Goal: Task Accomplishment & Management: Complete application form

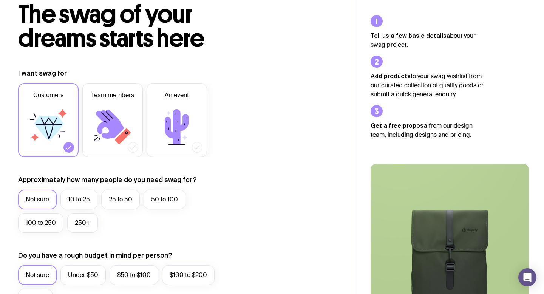
scroll to position [48, 0]
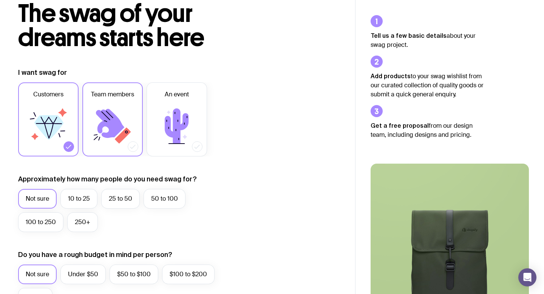
click at [132, 146] on icon at bounding box center [133, 147] width 8 height 8
click at [0, 0] on input "Team members" at bounding box center [0, 0] width 0 height 0
click at [68, 144] on icon at bounding box center [69, 147] width 8 height 8
click at [0, 0] on input "Customers" at bounding box center [0, 0] width 0 height 0
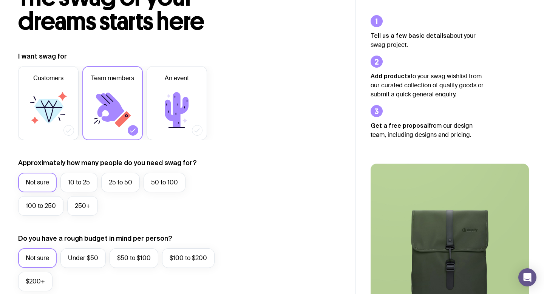
scroll to position [65, 0]
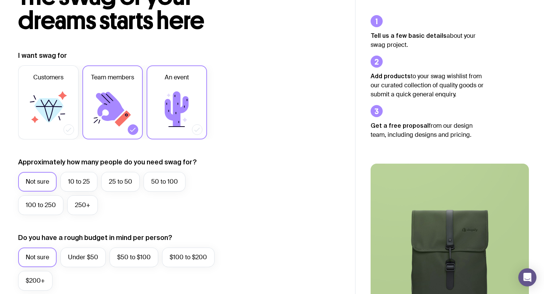
click at [193, 89] on icon at bounding box center [176, 109] width 45 height 45
click at [0, 0] on input "An event" at bounding box center [0, 0] width 0 height 0
click at [132, 128] on icon at bounding box center [133, 130] width 8 height 8
click at [0, 0] on input "Team members" at bounding box center [0, 0] width 0 height 0
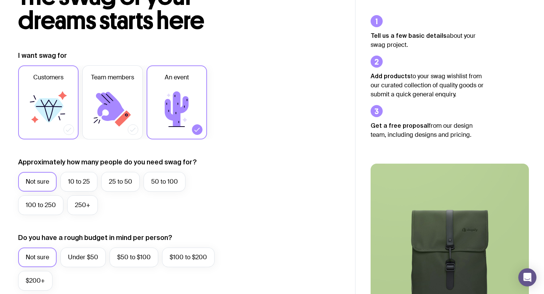
click at [51, 128] on icon at bounding box center [48, 109] width 45 height 45
click at [0, 0] on input "Customers" at bounding box center [0, 0] width 0 height 0
click at [198, 129] on icon at bounding box center [198, 130] width 8 height 8
click at [0, 0] on input "An event" at bounding box center [0, 0] width 0 height 0
click at [274, 103] on div "I want swag for Customers Team members An event Approximately how many people d…" at bounding box center [177, 298] width 319 height 494
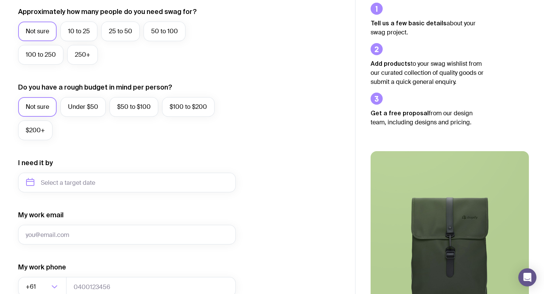
scroll to position [0, 0]
